Goal: Task Accomplishment & Management: Complete application form

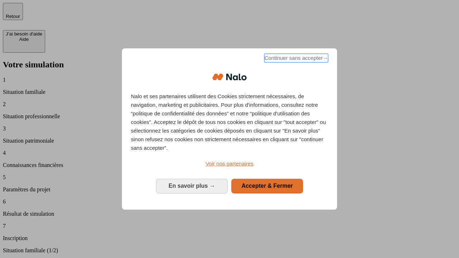
click at [295, 59] on span "Continuer sans accepter →" at bounding box center [296, 58] width 64 height 9
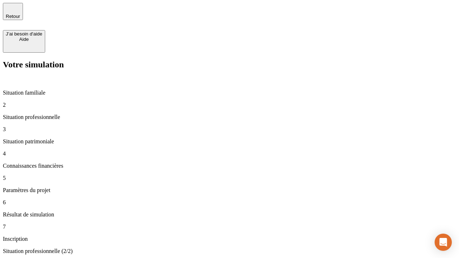
type input "30 000"
type input "40 000"
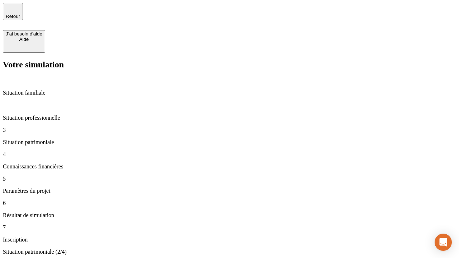
type input "1 100"
type input "20"
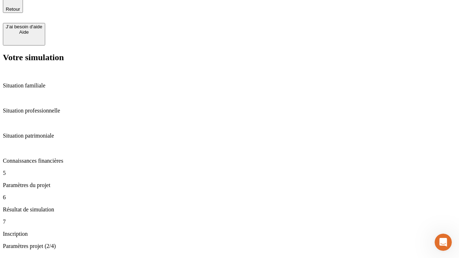
type input "40"
type input "62"
type input "50 000"
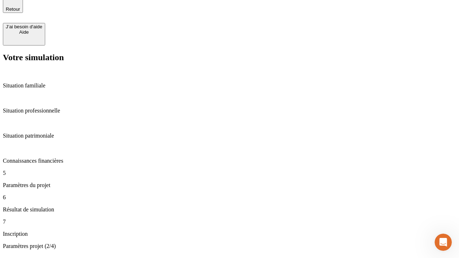
type input "640"
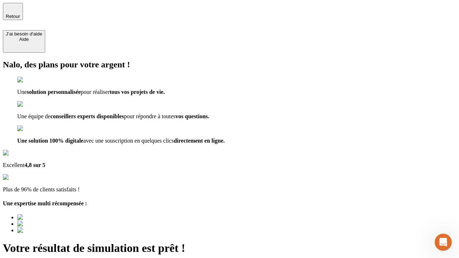
type input "[EMAIL_ADDRESS][DOMAIN_NAME]"
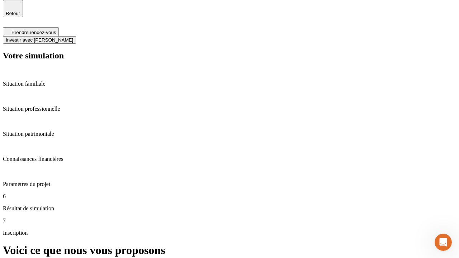
click at [73, 37] on span "Investir avec [PERSON_NAME]" at bounding box center [39, 39] width 67 height 5
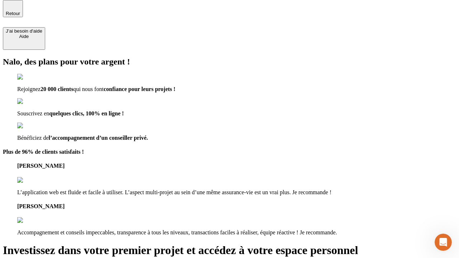
scroll to position [2, 0]
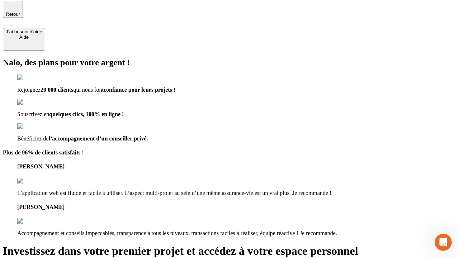
type input "[PERSON_NAME][EMAIL_ADDRESS][DOMAIN_NAME]"
